Goal: Information Seeking & Learning: Learn about a topic

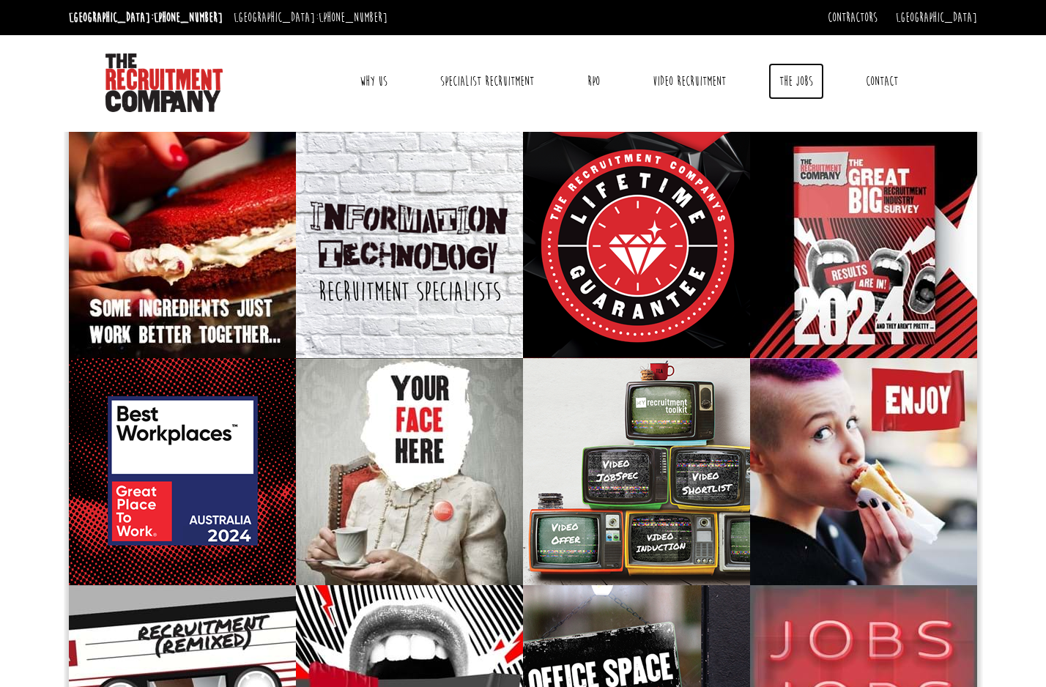
click at [789, 74] on link "The Jobs" at bounding box center [796, 81] width 56 height 37
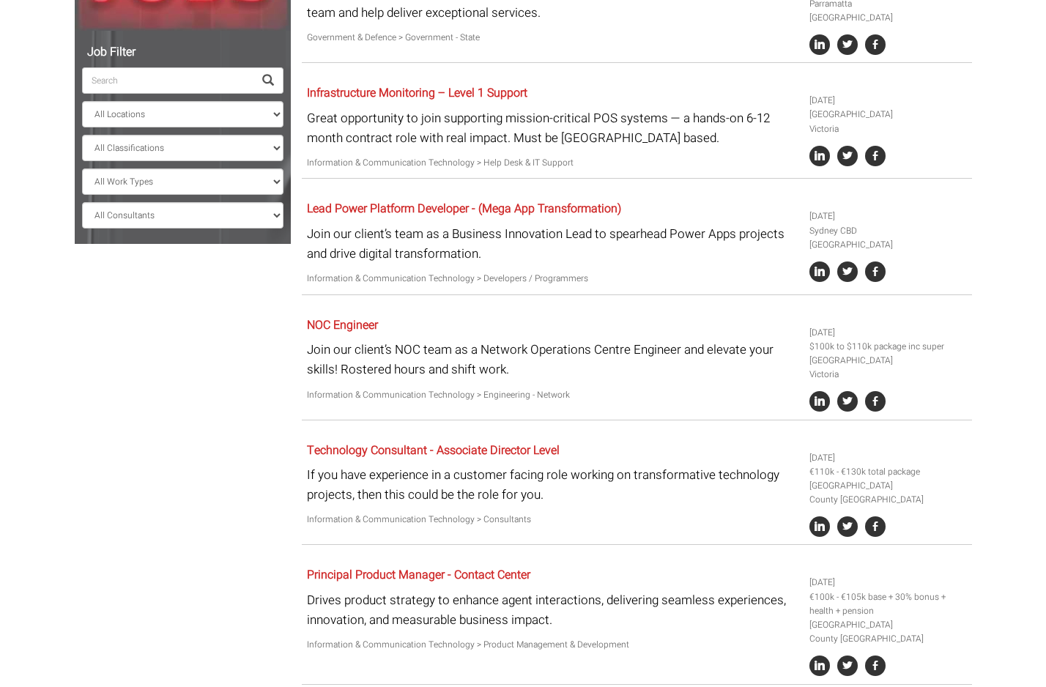
scroll to position [373, 0]
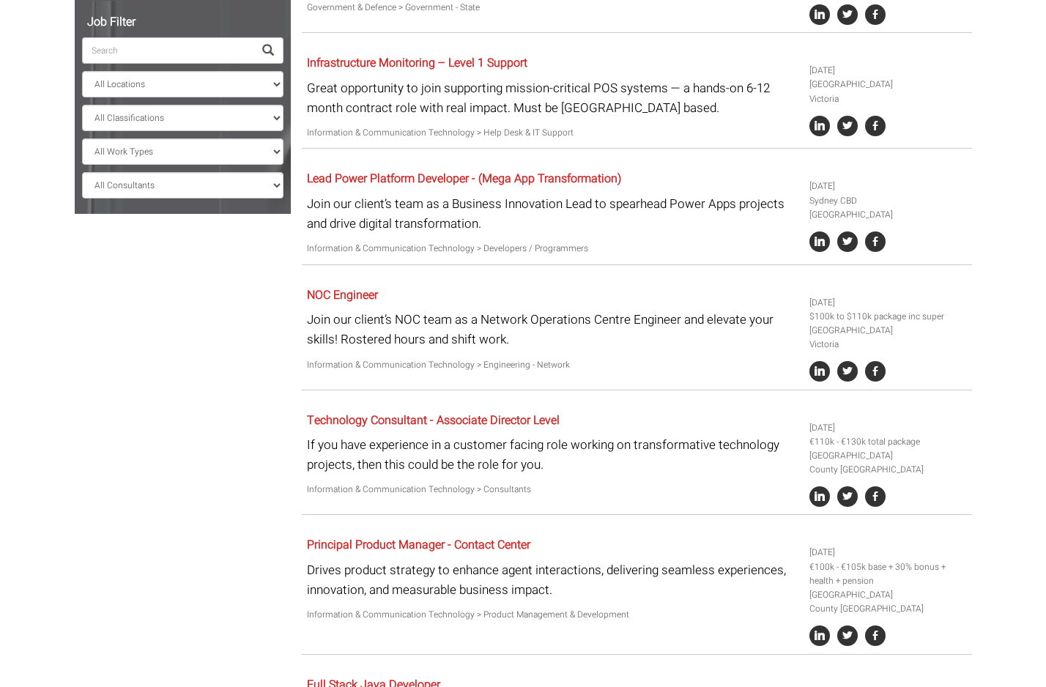
click at [215, 48] on input "search" at bounding box center [167, 50] width 171 height 26
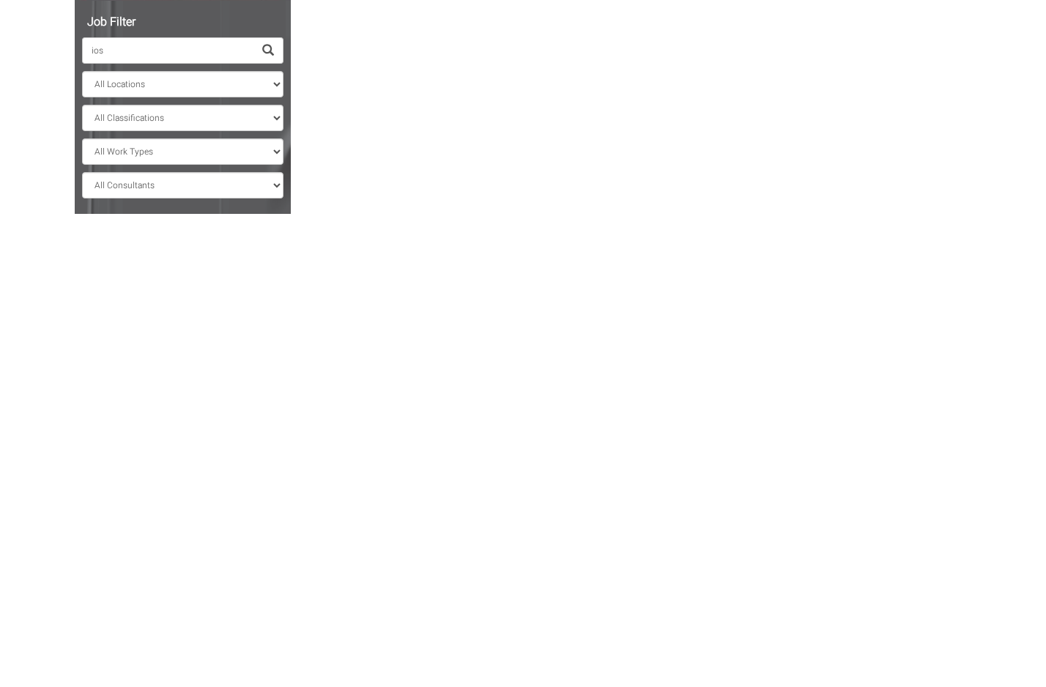
type input "ios"
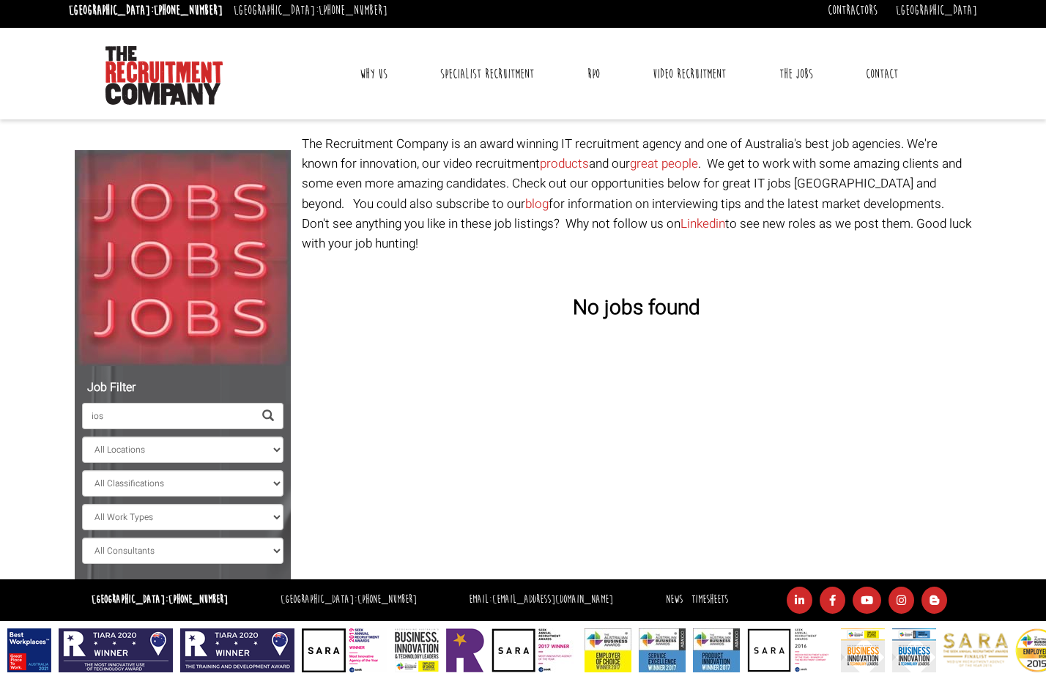
scroll to position [7, 0]
